Goal: Task Accomplishment & Management: Complete application form

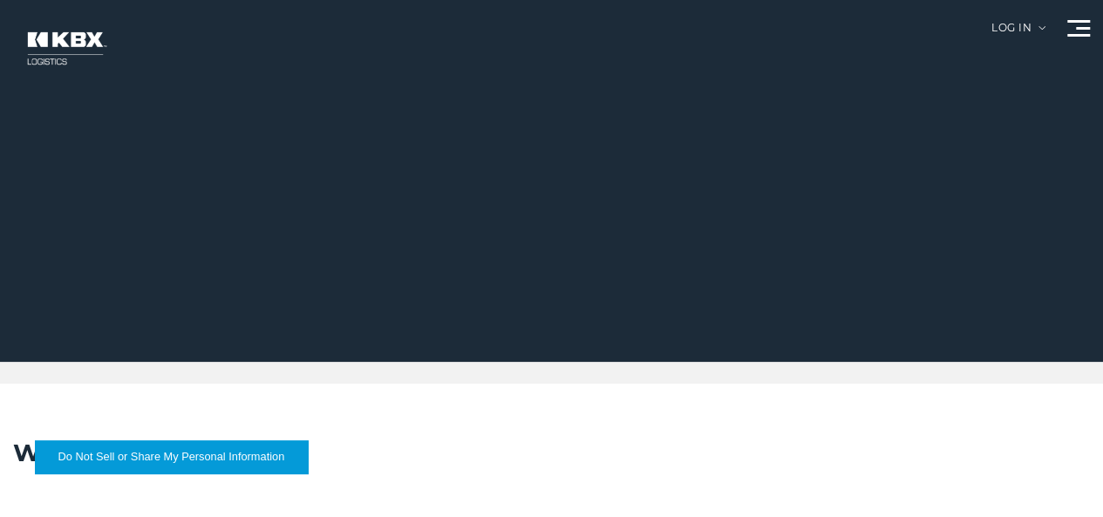
click at [0, 0] on link "Become a Carrier" at bounding box center [0, 0] width 0 height 0
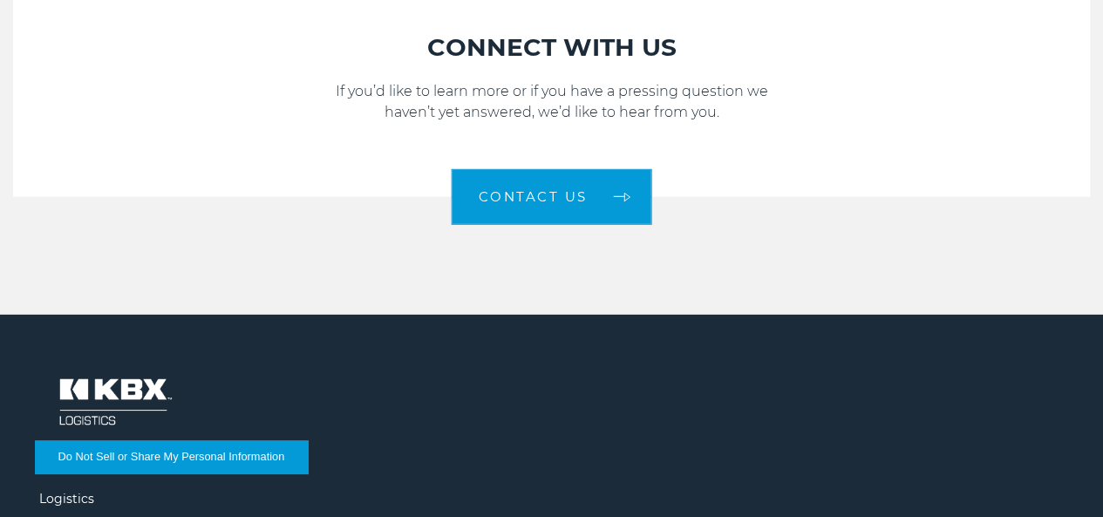
scroll to position [2505, 0]
